Goal: Information Seeking & Learning: Find specific fact

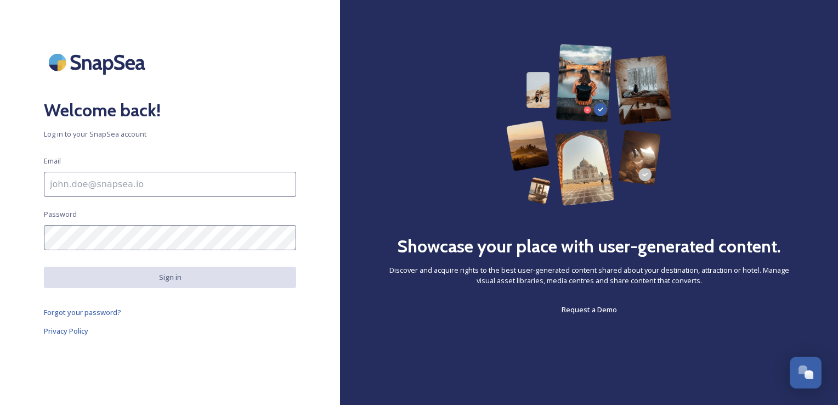
click at [194, 179] on input at bounding box center [170, 184] width 252 height 25
type input "[EMAIL_ADDRESS][DOMAIN_NAME]"
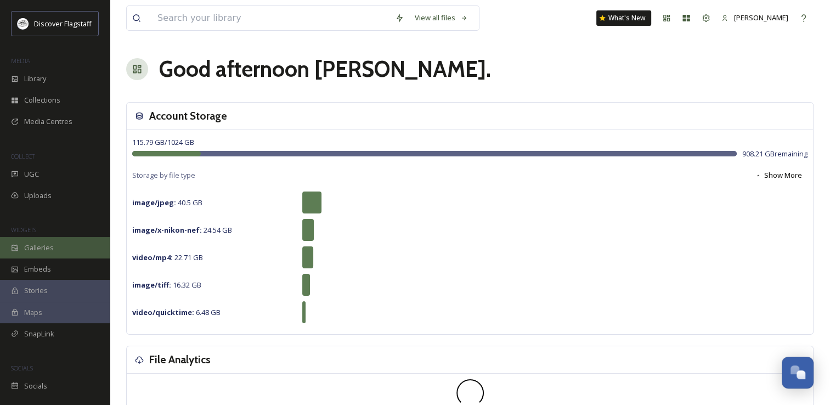
click at [38, 249] on span "Galleries" at bounding box center [39, 247] width 30 height 10
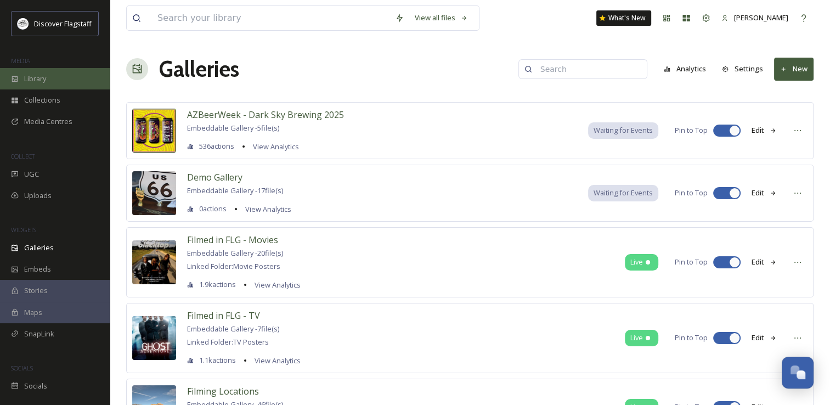
click at [67, 82] on div "Library" at bounding box center [55, 78] width 110 height 21
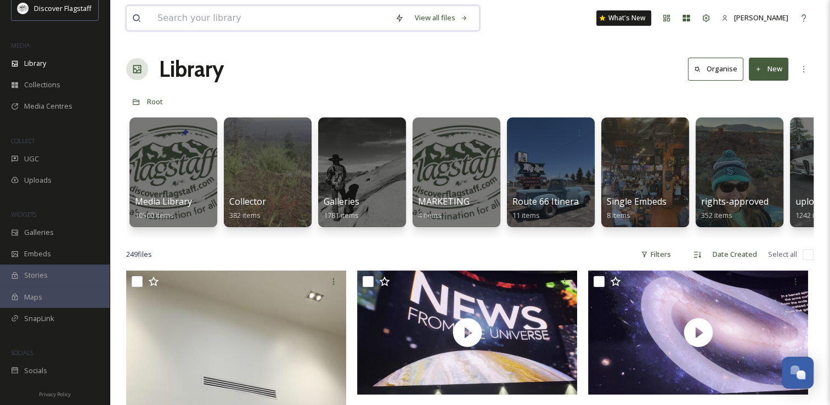
click at [234, 15] on input at bounding box center [270, 18] width 237 height 24
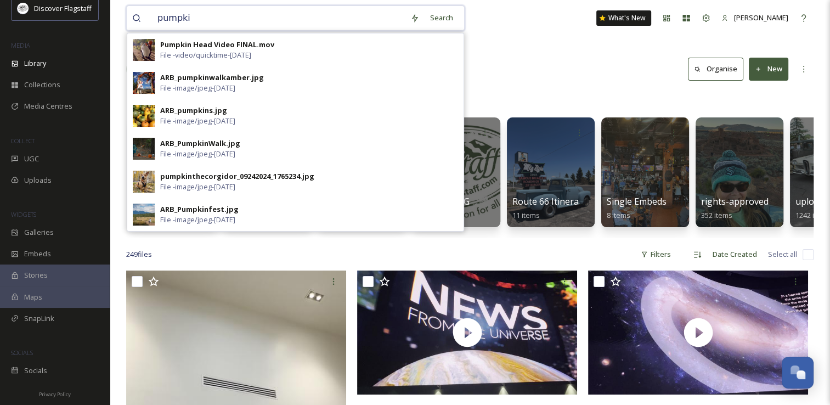
type input "pumpkin"
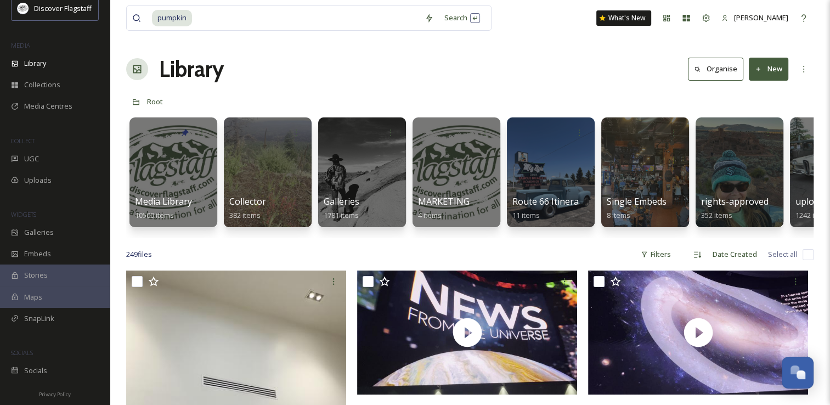
click at [263, 19] on input at bounding box center [306, 18] width 226 height 24
click at [449, 25] on div "Search Press Enter to search" at bounding box center [462, 17] width 47 height 21
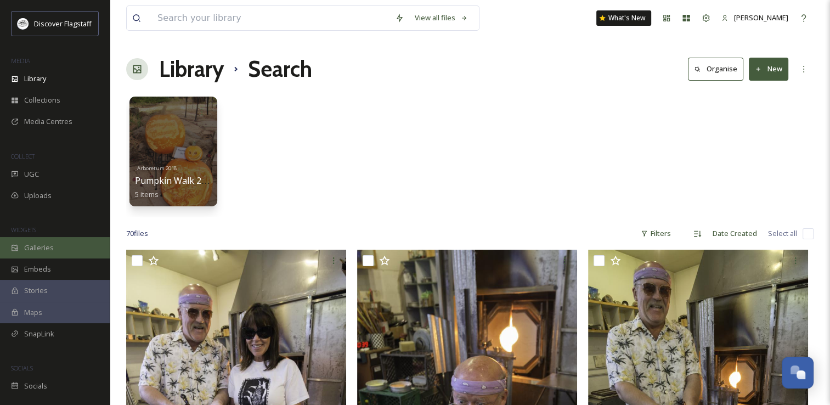
click at [50, 247] on span "Galleries" at bounding box center [39, 247] width 30 height 10
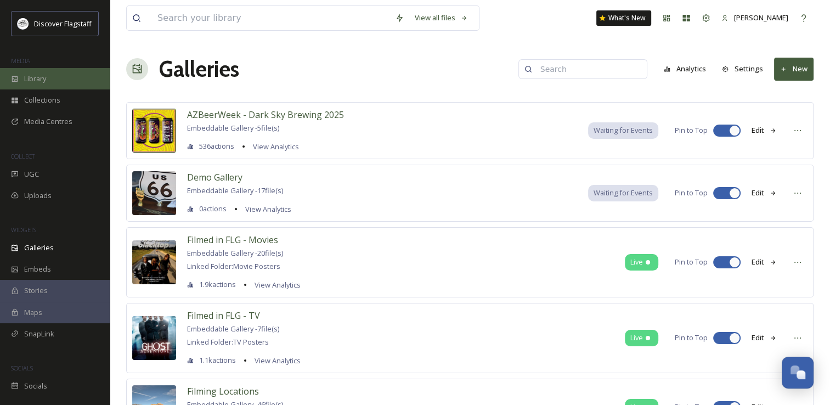
click at [44, 80] on span "Library" at bounding box center [35, 78] width 22 height 10
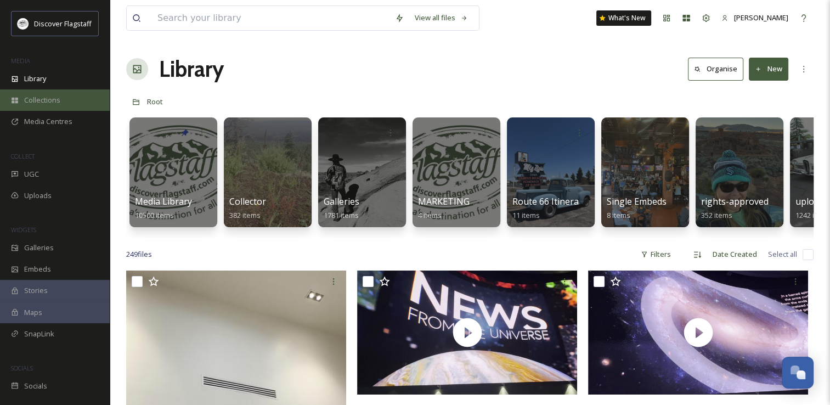
click at [65, 92] on div "Collections" at bounding box center [55, 99] width 110 height 21
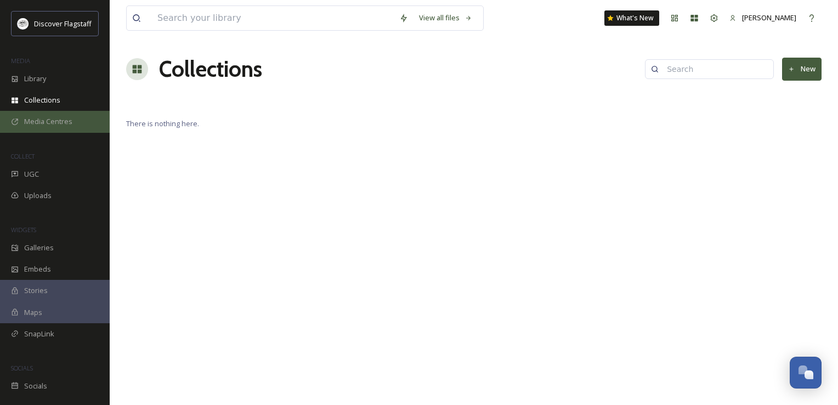
click at [60, 122] on span "Media Centres" at bounding box center [48, 121] width 48 height 10
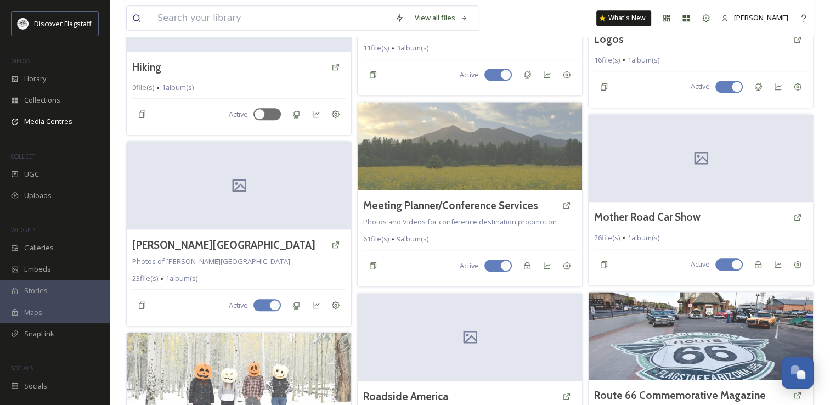
scroll to position [1081, 0]
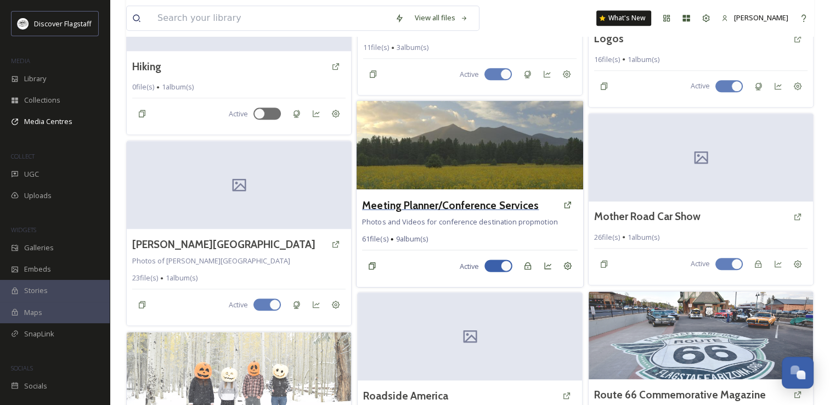
click at [467, 207] on h3 "Meeting Planner/Conference Services" at bounding box center [450, 205] width 177 height 16
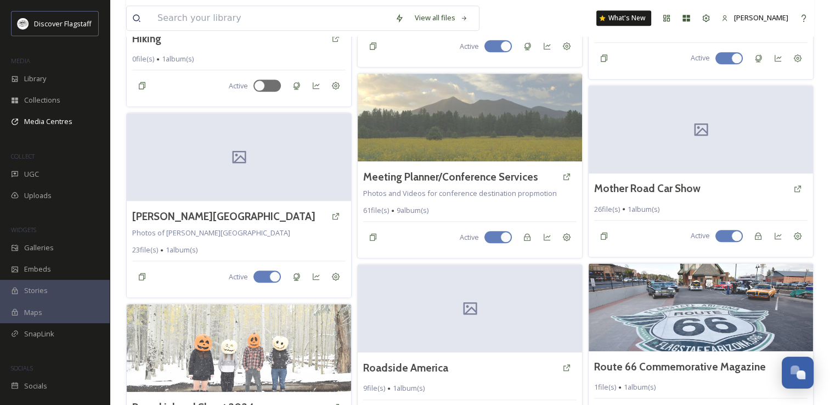
scroll to position [1223, 0]
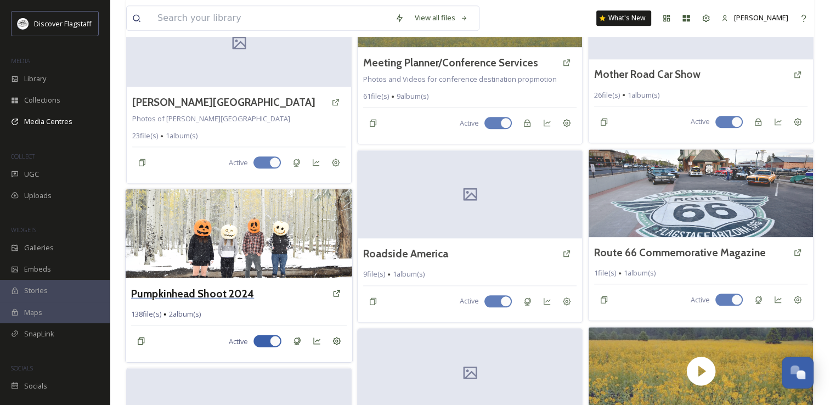
click at [188, 285] on h3 "Pumpkinhead Shoot 2024" at bounding box center [192, 293] width 123 height 16
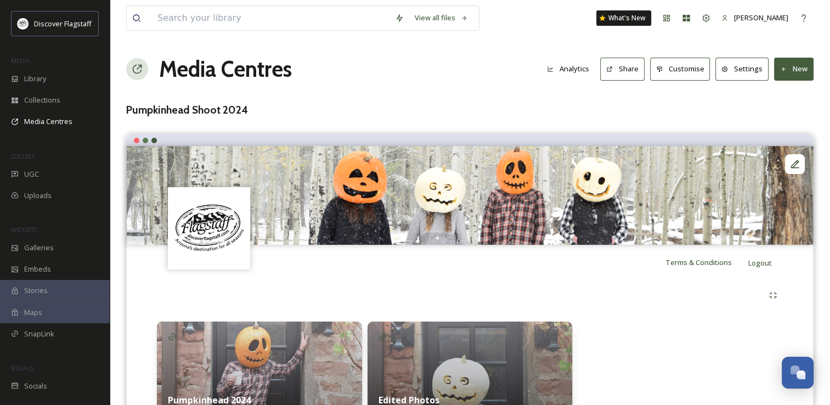
scroll to position [70, 0]
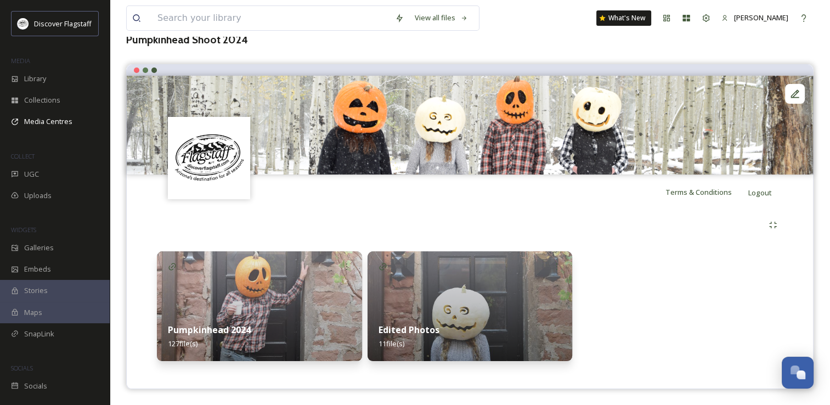
click at [243, 316] on div "Pumpkinhead 2024 127 file(s)" at bounding box center [259, 336] width 205 height 49
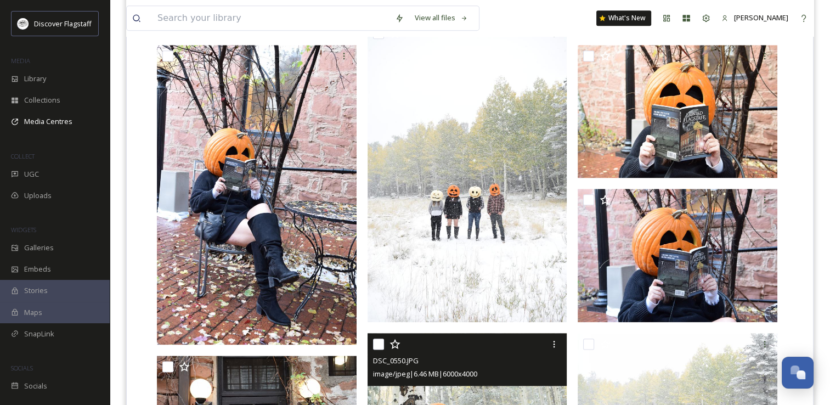
scroll to position [1213, 0]
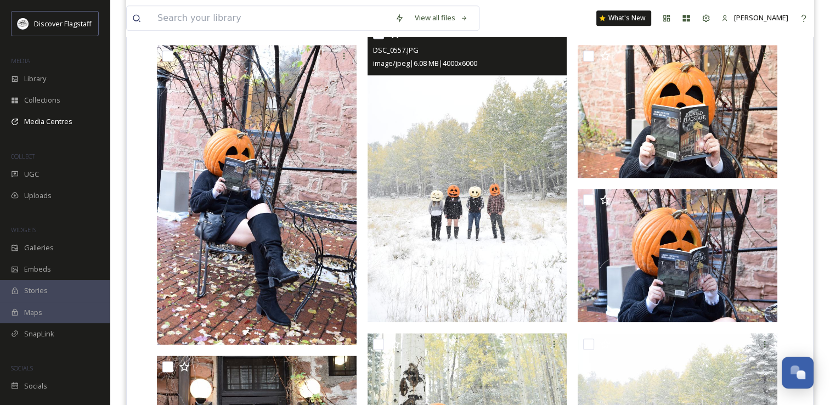
click at [489, 258] on img at bounding box center [467, 171] width 200 height 299
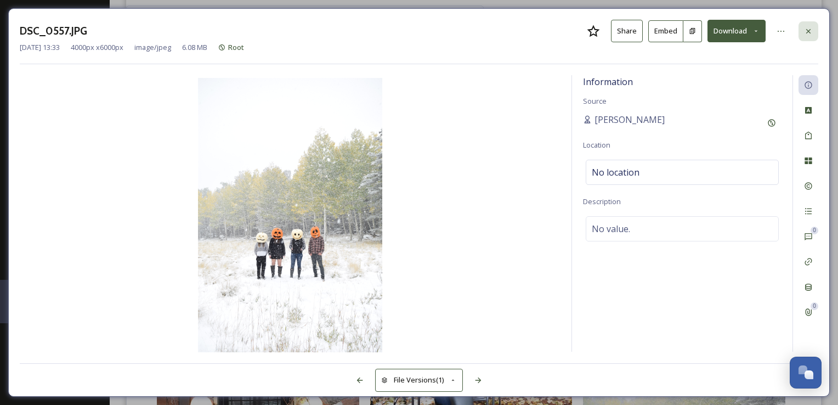
click at [805, 31] on icon at bounding box center [808, 31] width 9 height 9
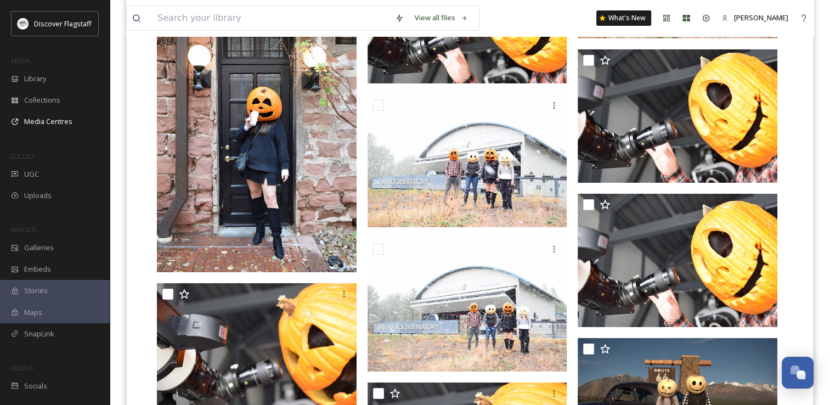
scroll to position [4633, 0]
